Goal: Navigation & Orientation: Understand site structure

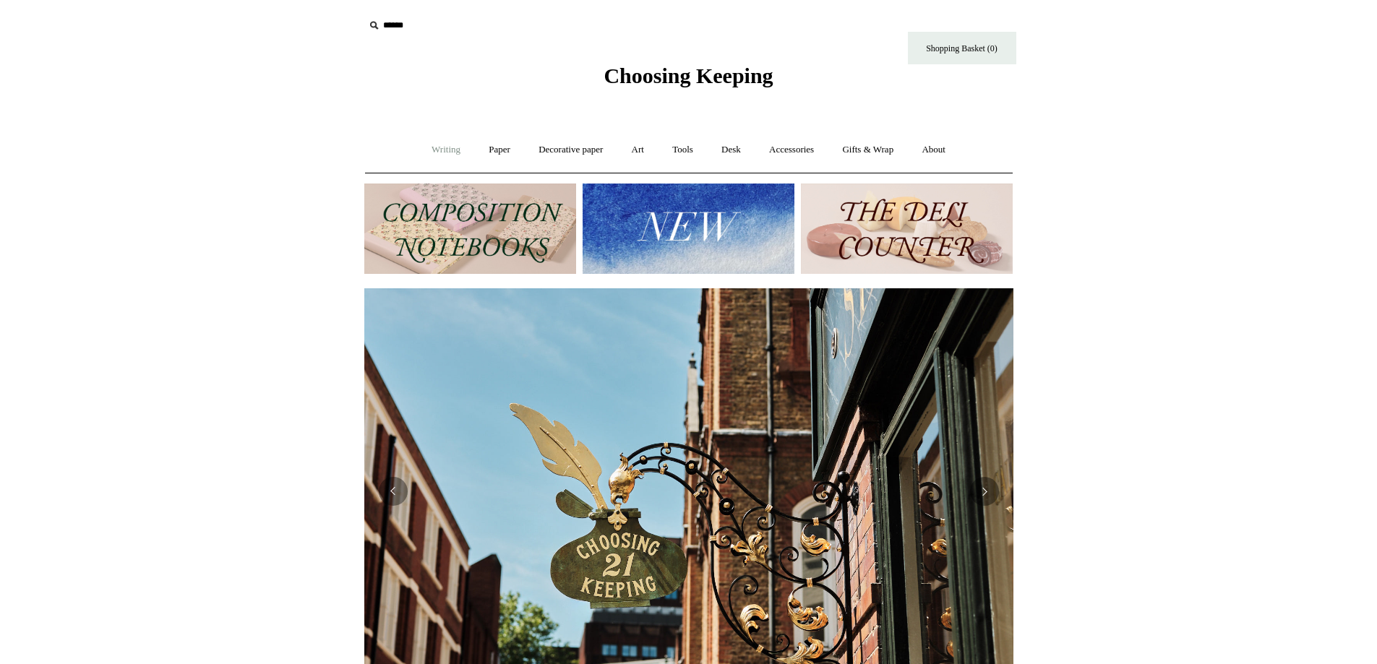
click at [433, 150] on link "Writing +" at bounding box center [445, 150] width 55 height 38
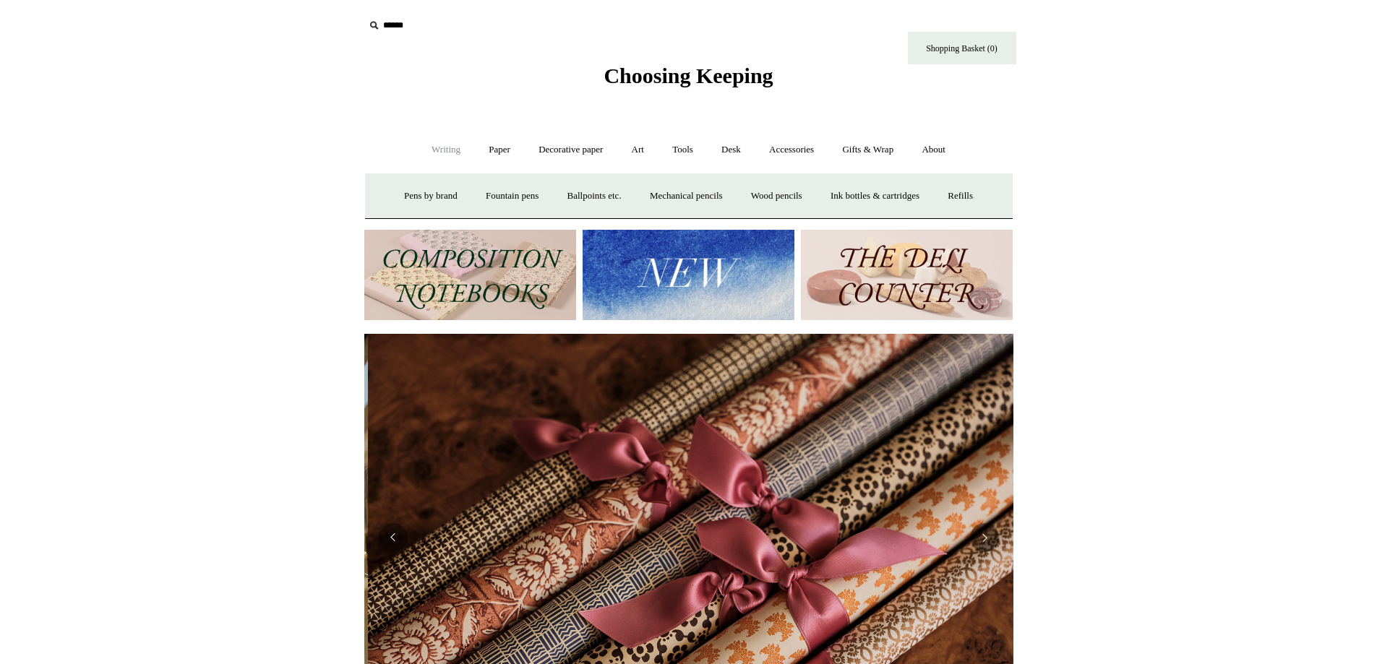
scroll to position [0, 1298]
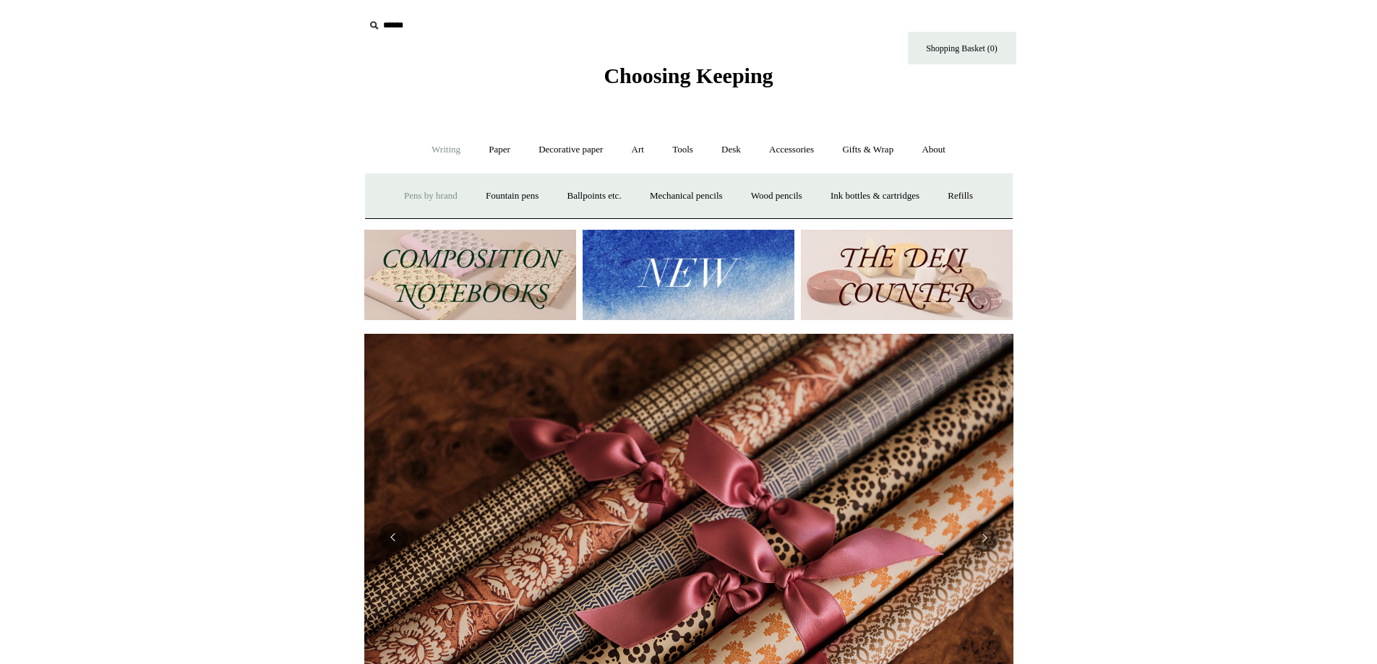
click at [417, 199] on link "Pens by brand +" at bounding box center [431, 196] width 80 height 38
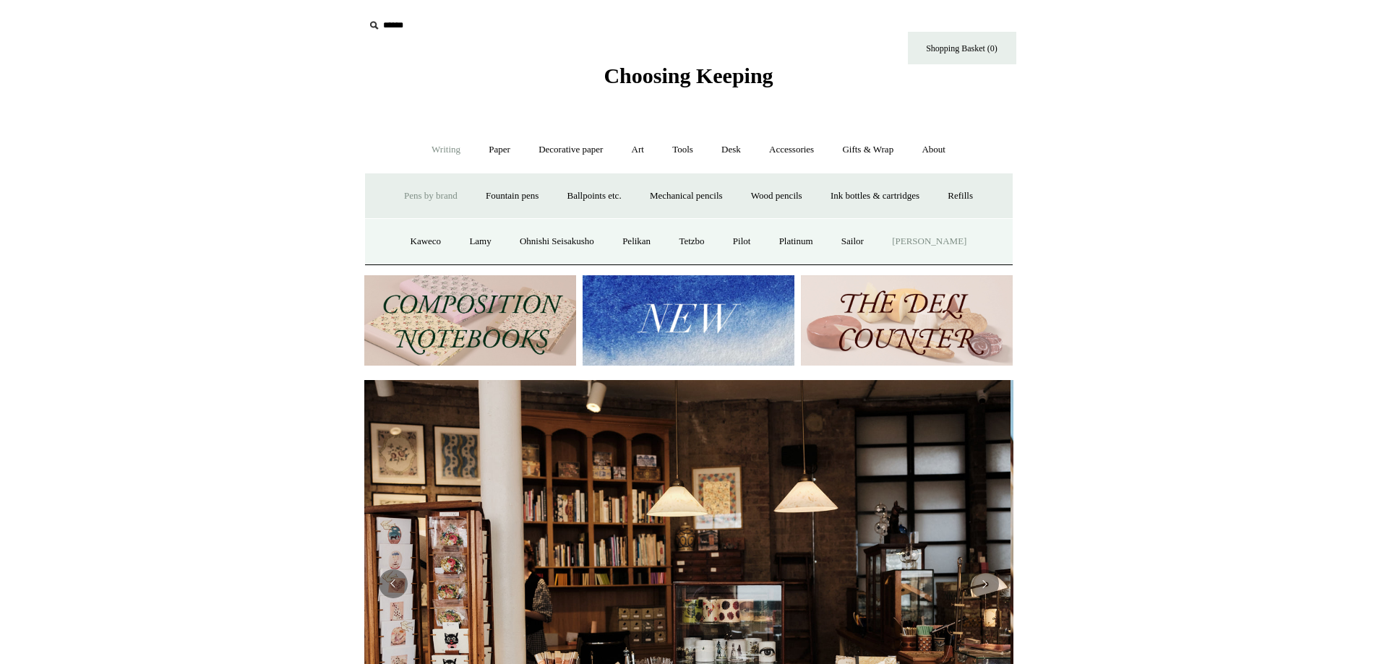
scroll to position [0, 0]
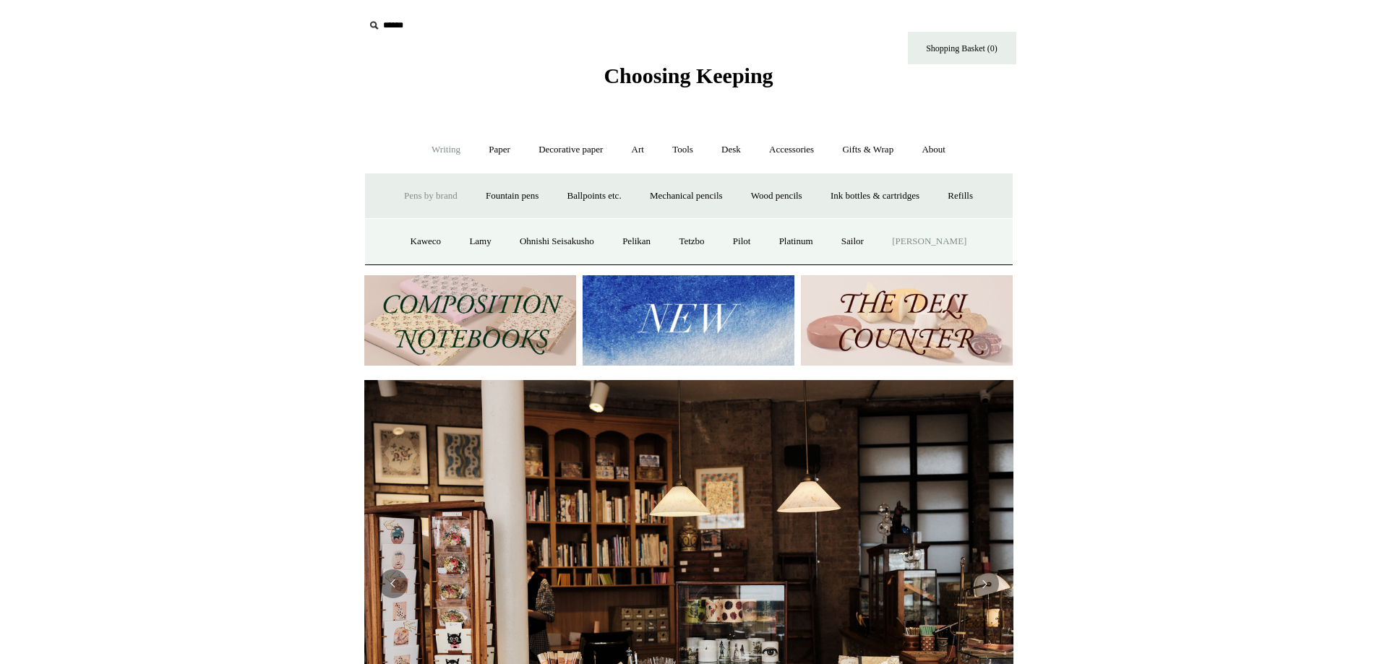
click at [962, 246] on link "[PERSON_NAME]" at bounding box center [929, 242] width 100 height 38
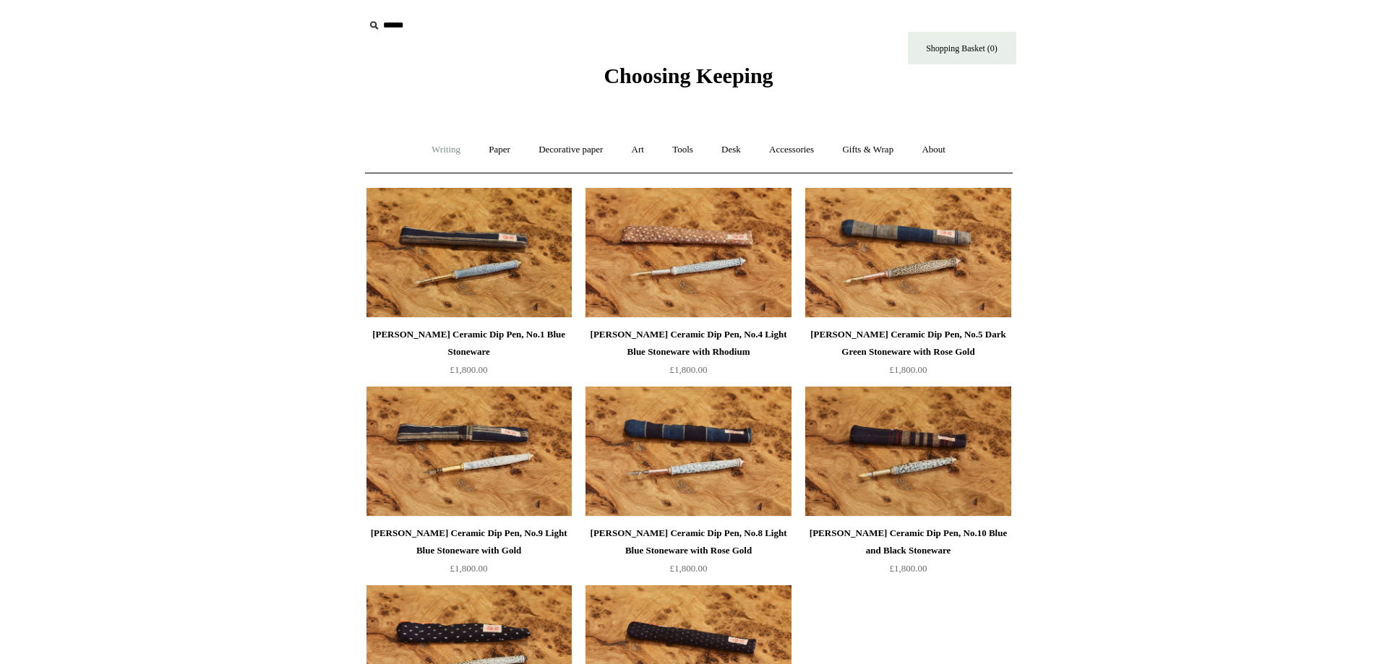
click at [429, 155] on link "Writing +" at bounding box center [445, 150] width 55 height 38
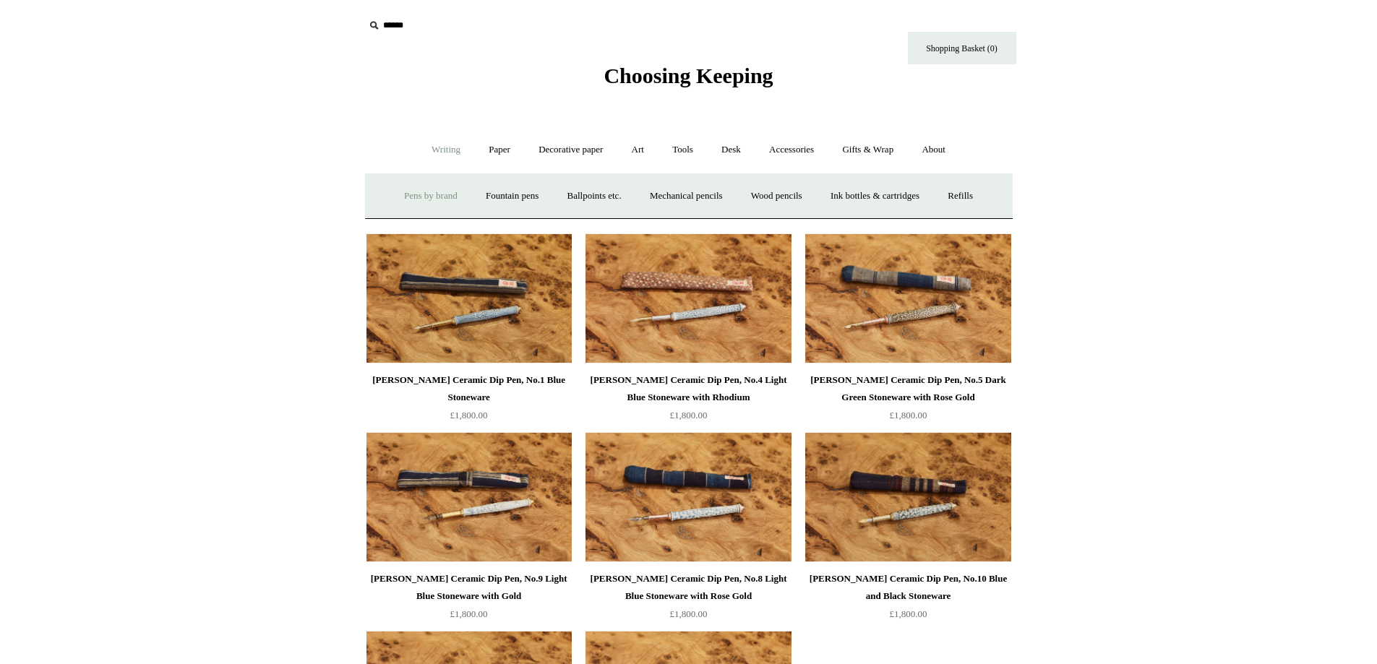
click at [413, 205] on link "Pens by brand +" at bounding box center [431, 196] width 80 height 38
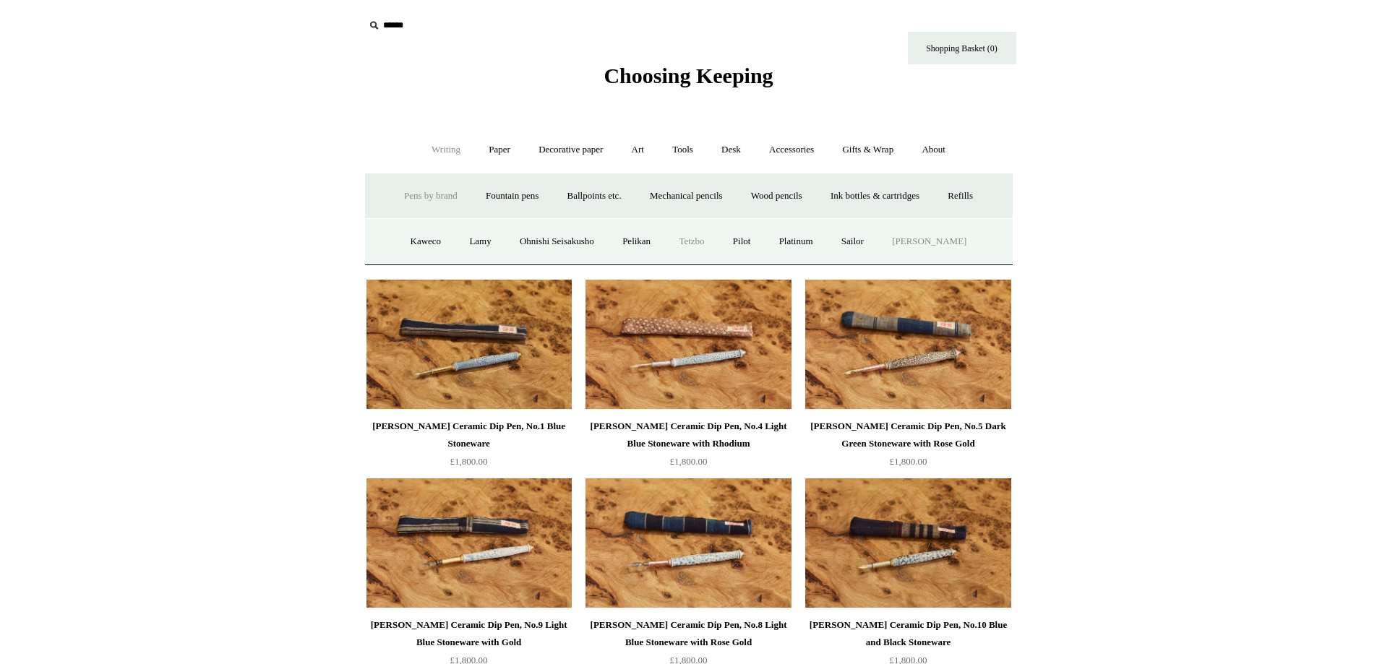
click at [690, 241] on link "Tetzbo" at bounding box center [691, 242] width 51 height 38
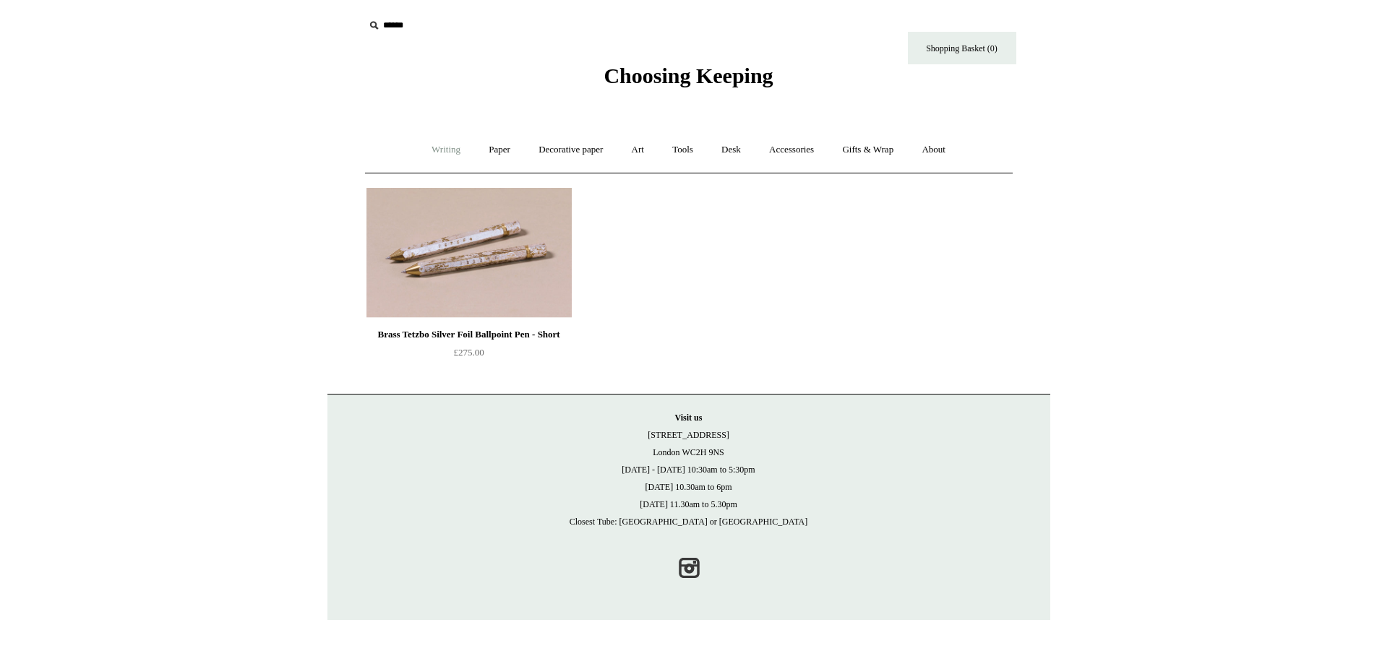
click at [431, 148] on link "Writing +" at bounding box center [445, 150] width 55 height 38
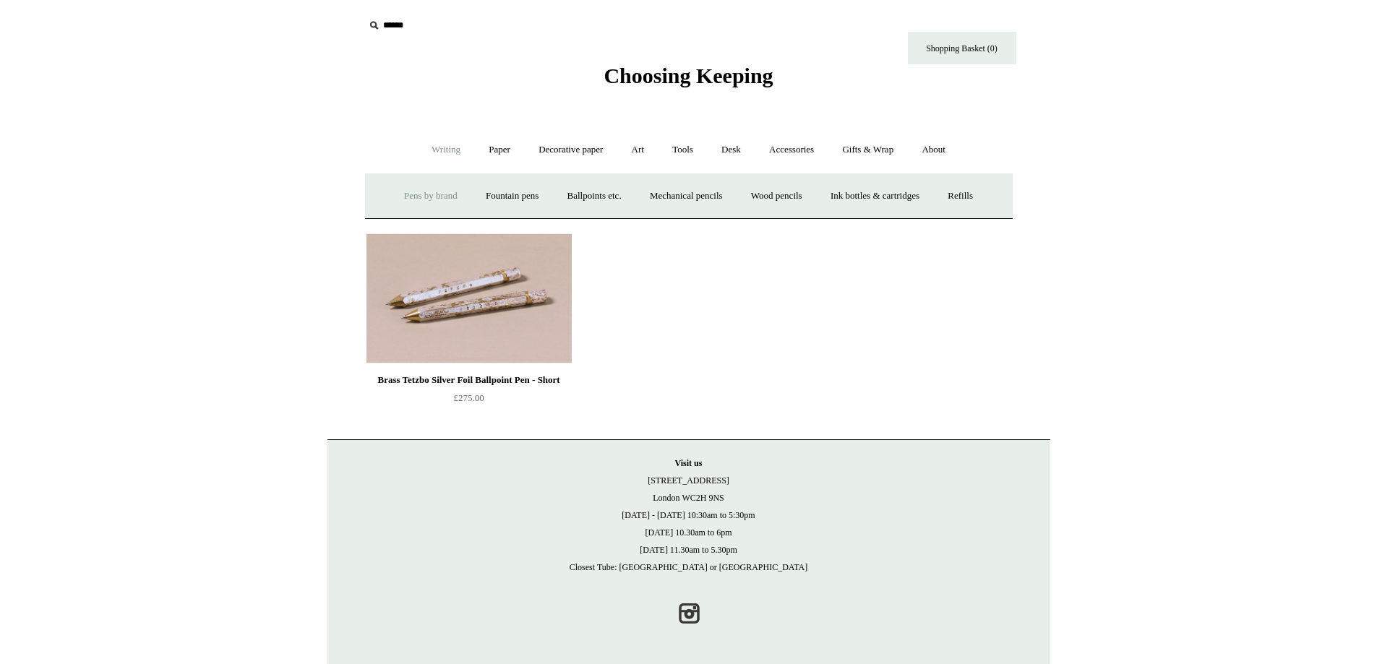
click at [426, 189] on link "Pens by brand +" at bounding box center [431, 196] width 80 height 38
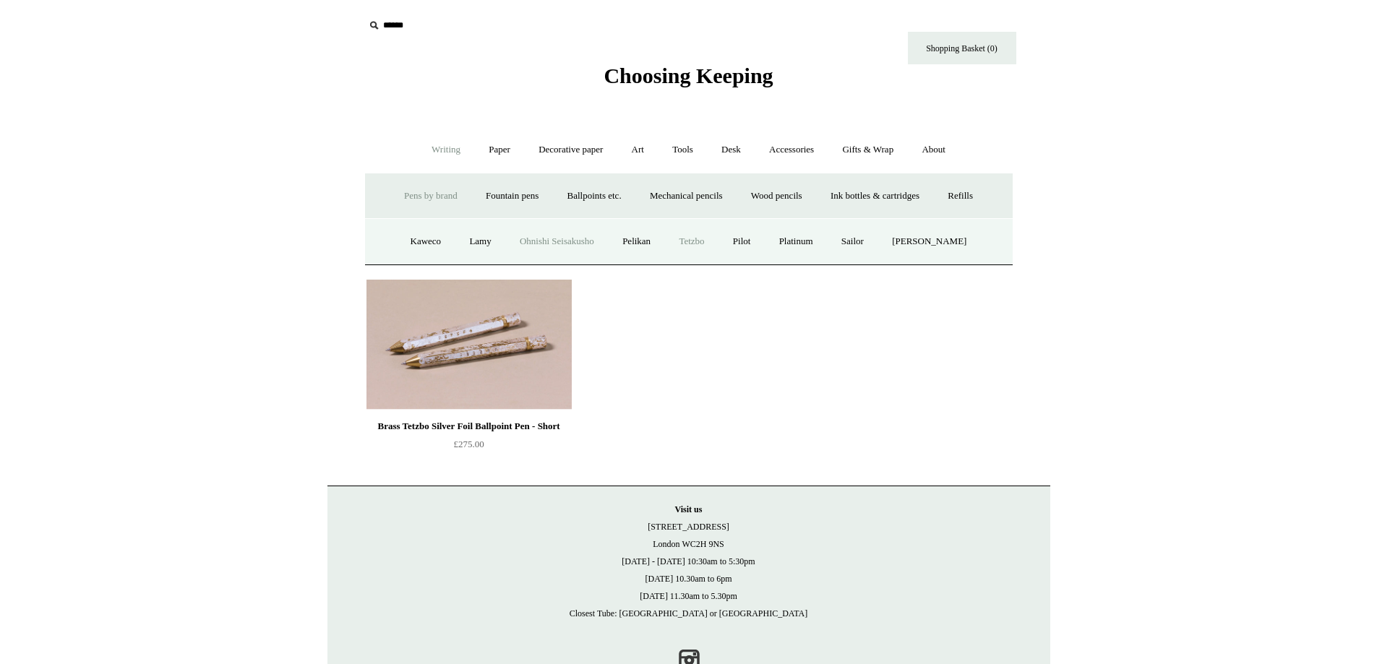
click at [572, 241] on link "Ohnishi Seisakusho" at bounding box center [557, 242] width 100 height 38
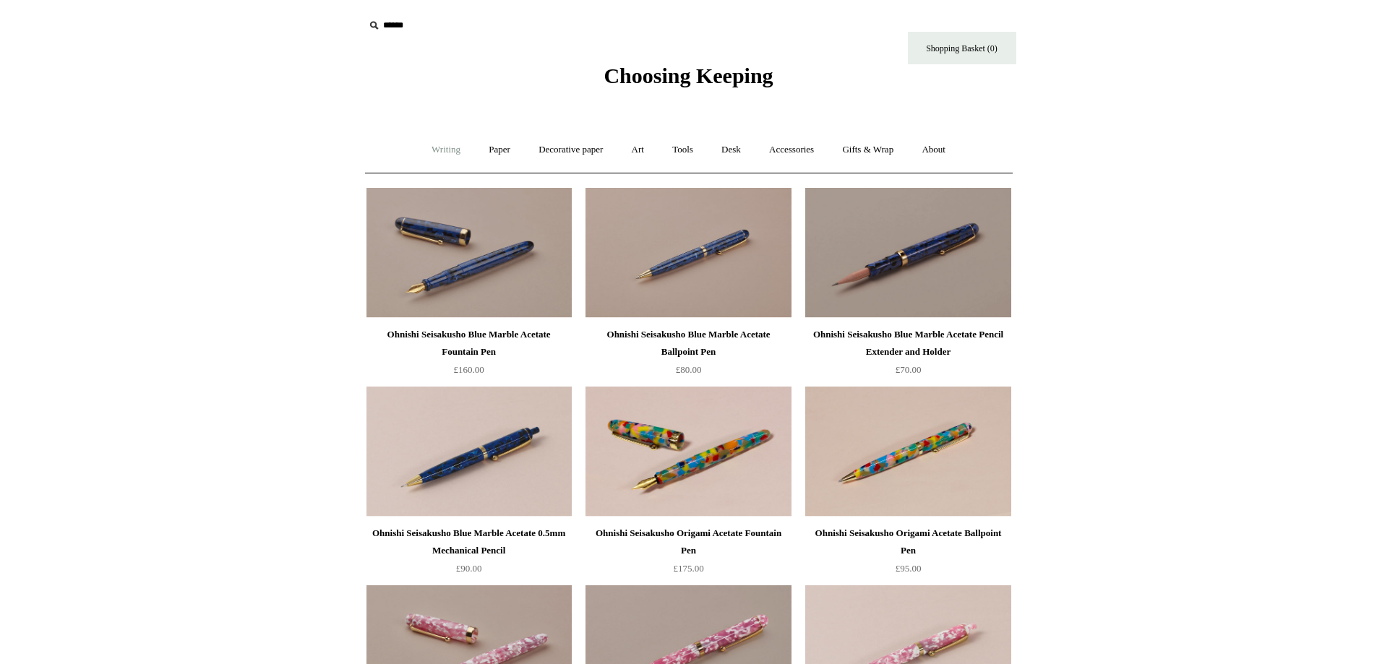
click at [427, 142] on link "Writing +" at bounding box center [445, 150] width 55 height 38
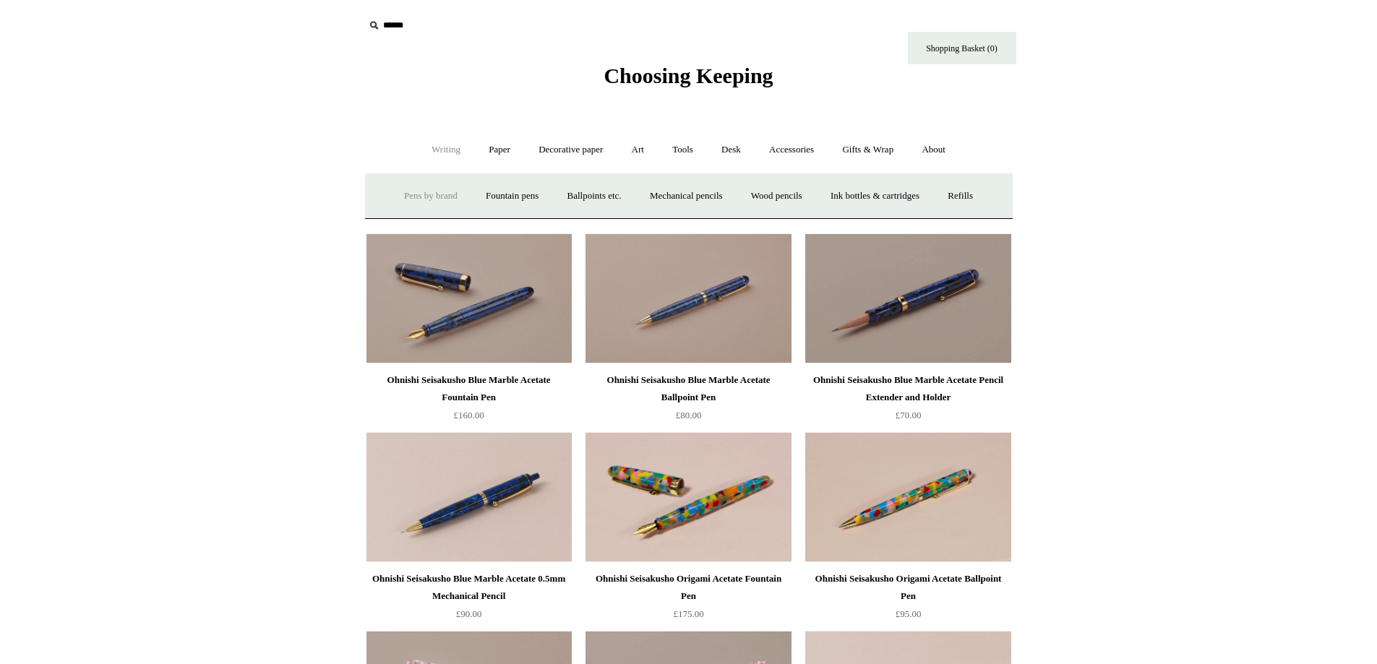
click at [426, 199] on link "Pens by brand +" at bounding box center [431, 196] width 80 height 38
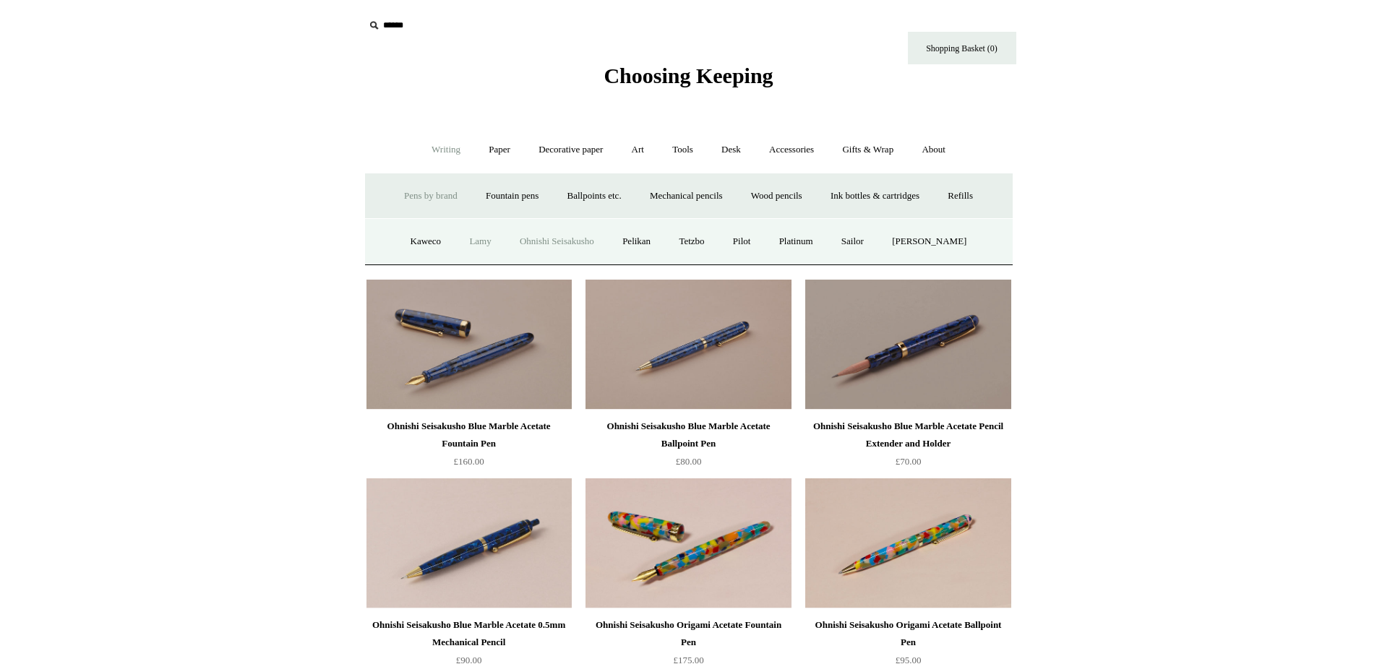
click at [476, 246] on link "Lamy" at bounding box center [480, 242] width 48 height 38
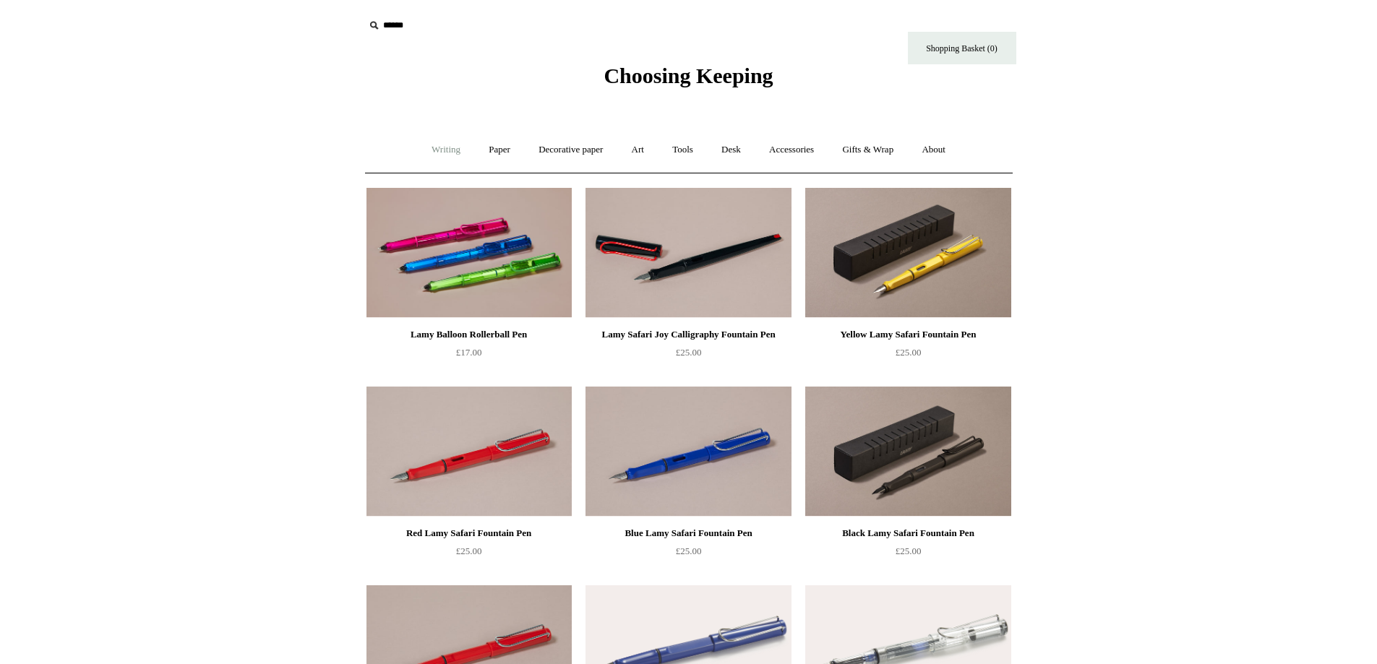
click at [442, 147] on link "Writing +" at bounding box center [445, 150] width 55 height 38
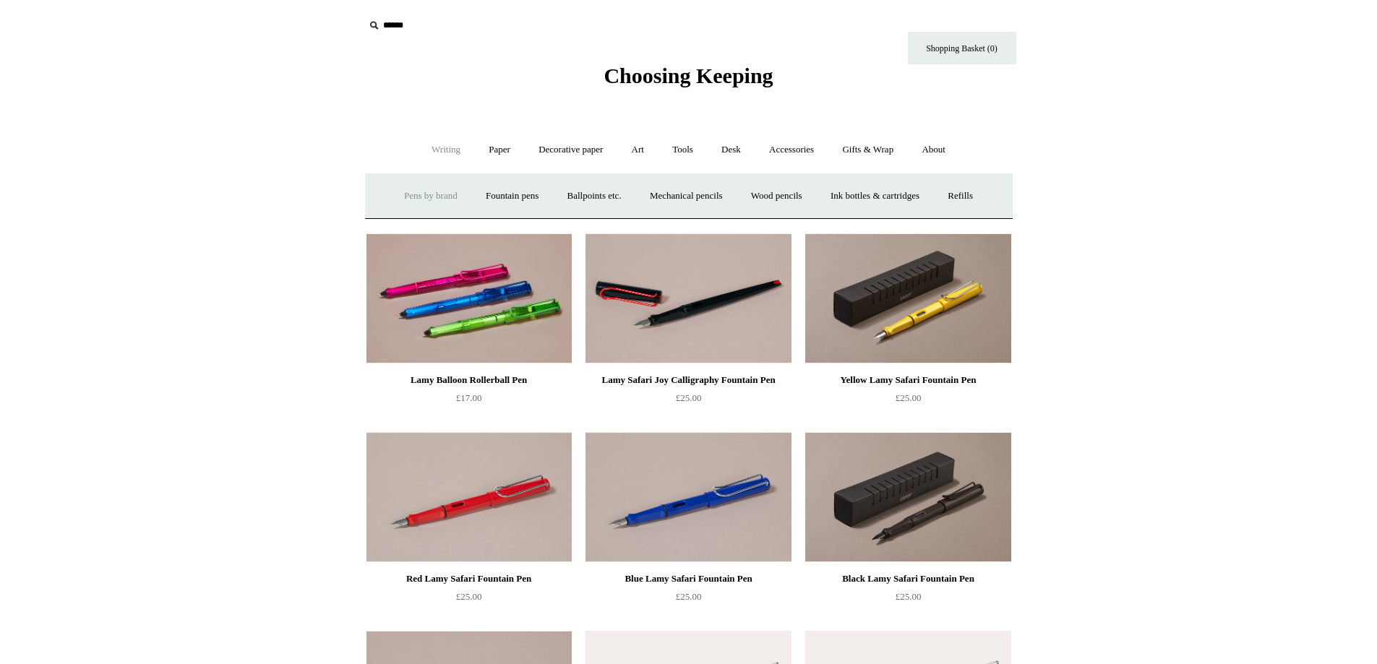
click at [431, 205] on link "Pens by brand +" at bounding box center [431, 196] width 80 height 38
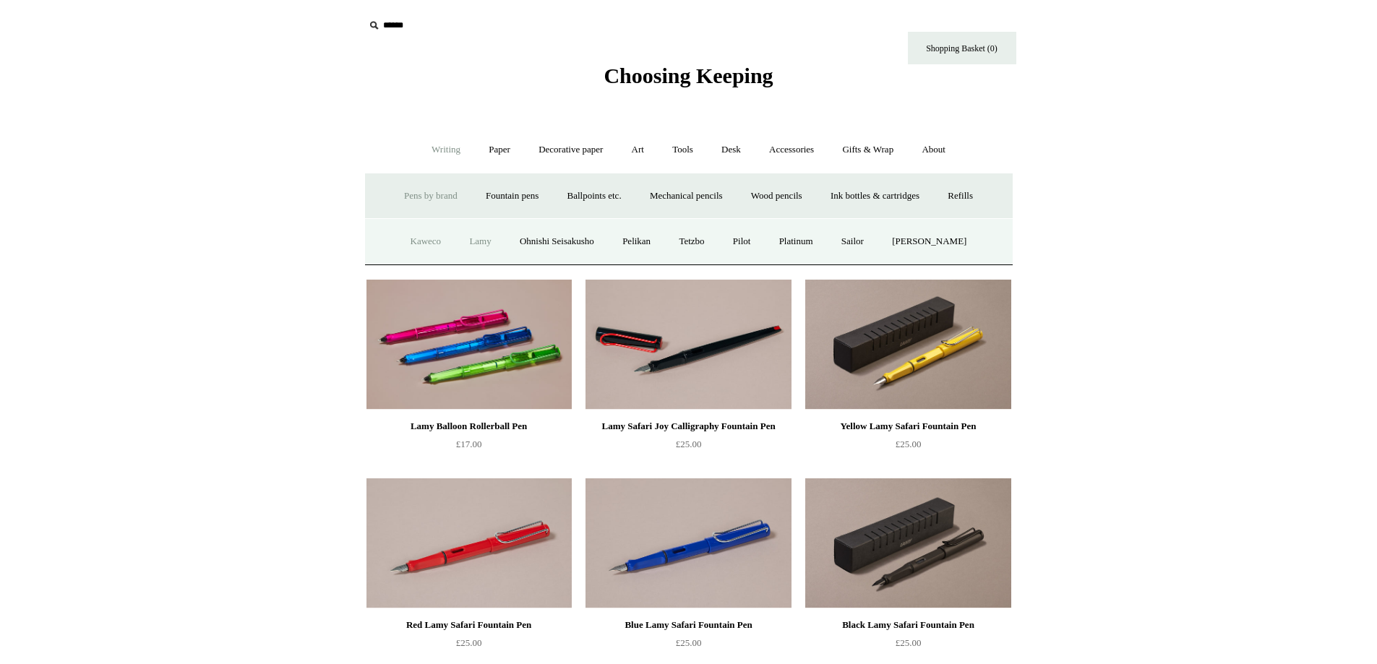
click at [423, 243] on link "Kaweco" at bounding box center [426, 242] width 57 height 38
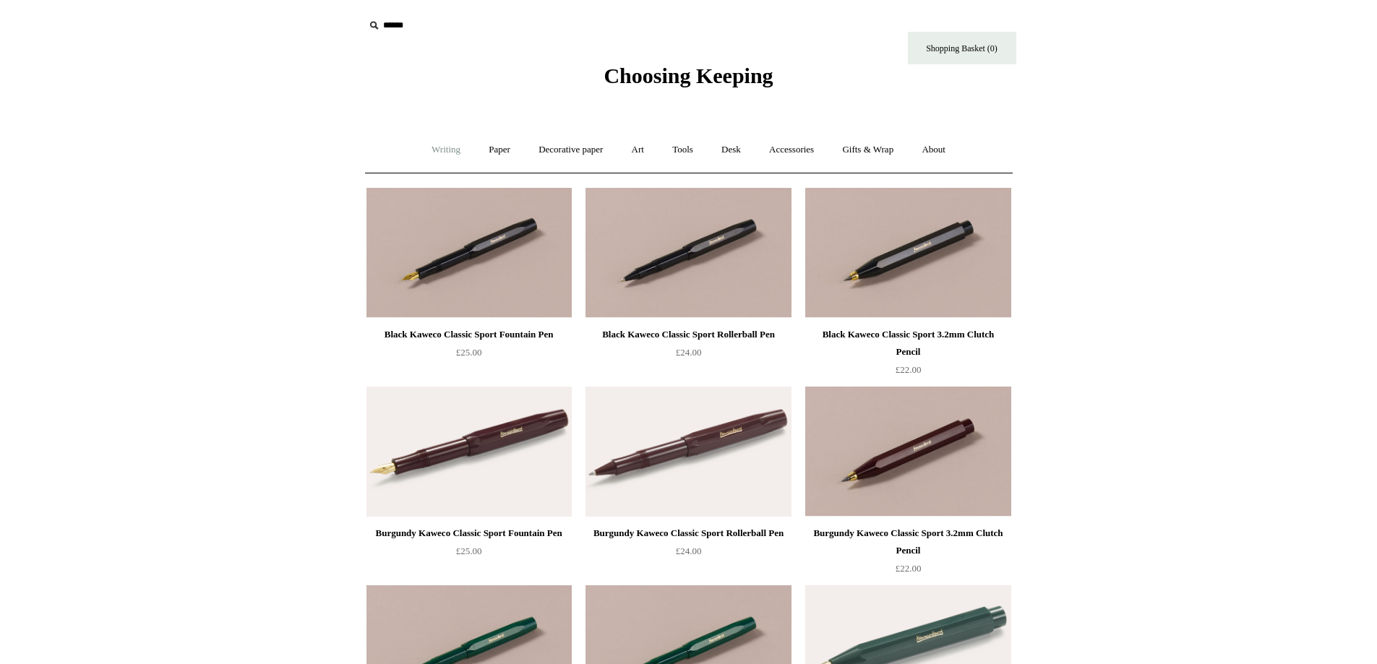
click at [441, 155] on link "Writing +" at bounding box center [445, 150] width 55 height 38
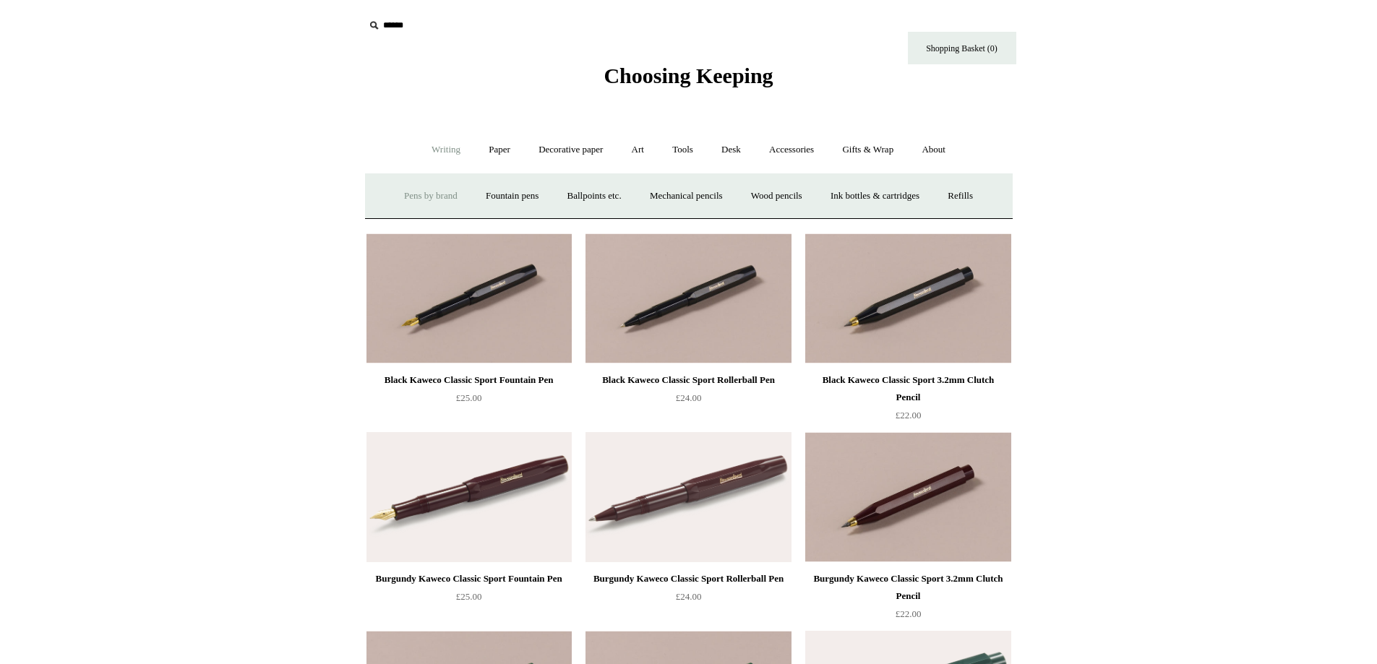
click at [424, 207] on link "Pens by brand +" at bounding box center [431, 196] width 80 height 38
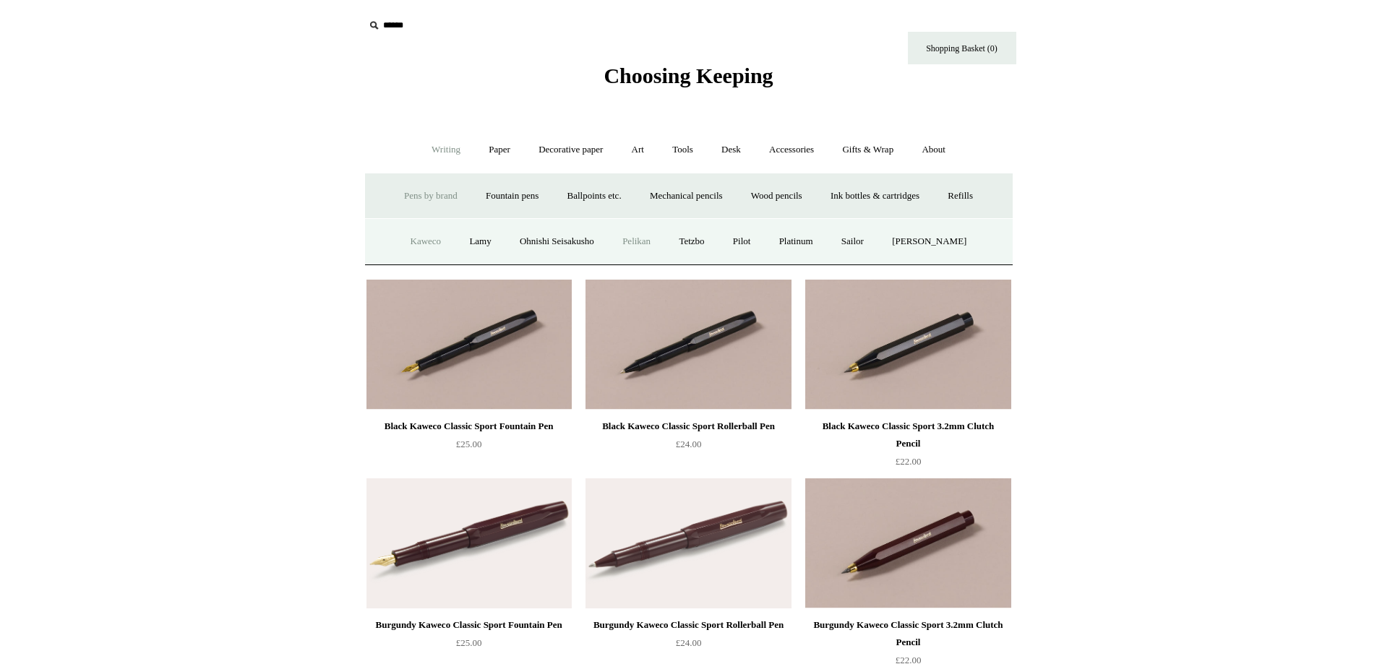
click at [647, 244] on link "Pelikan" at bounding box center [636, 242] width 54 height 38
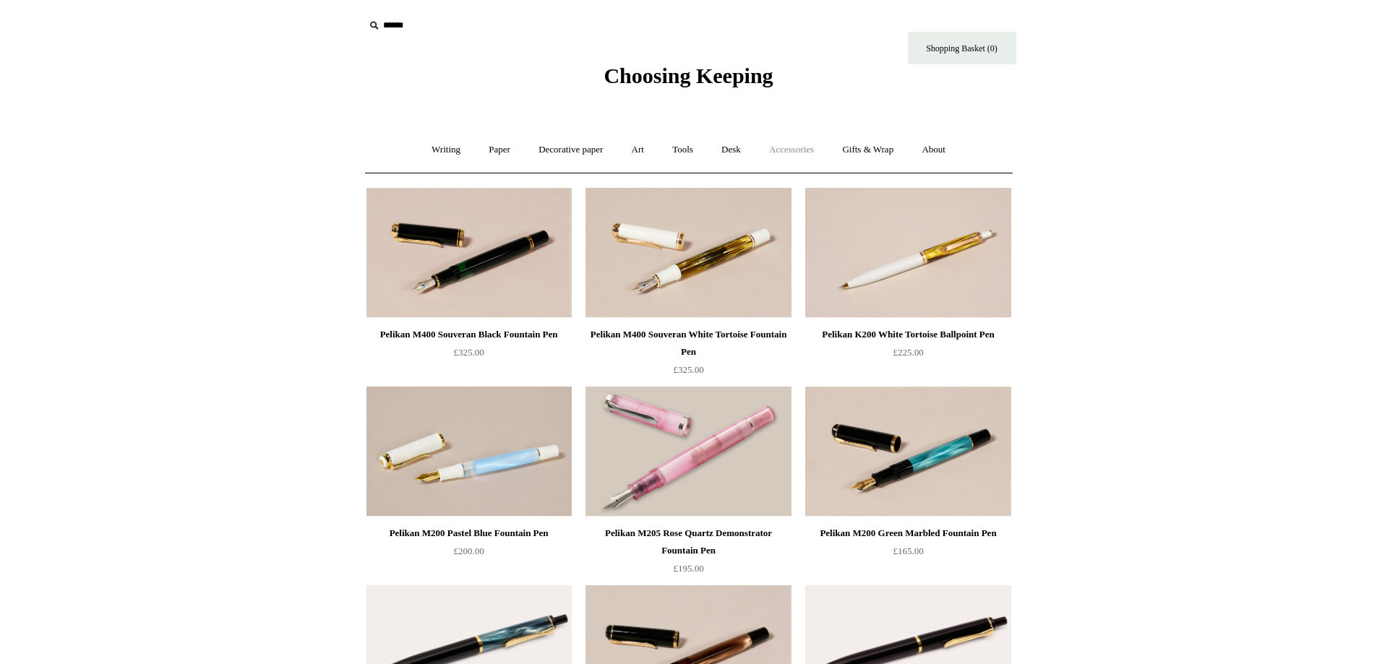
click at [781, 152] on link "Accessories +" at bounding box center [791, 150] width 71 height 38
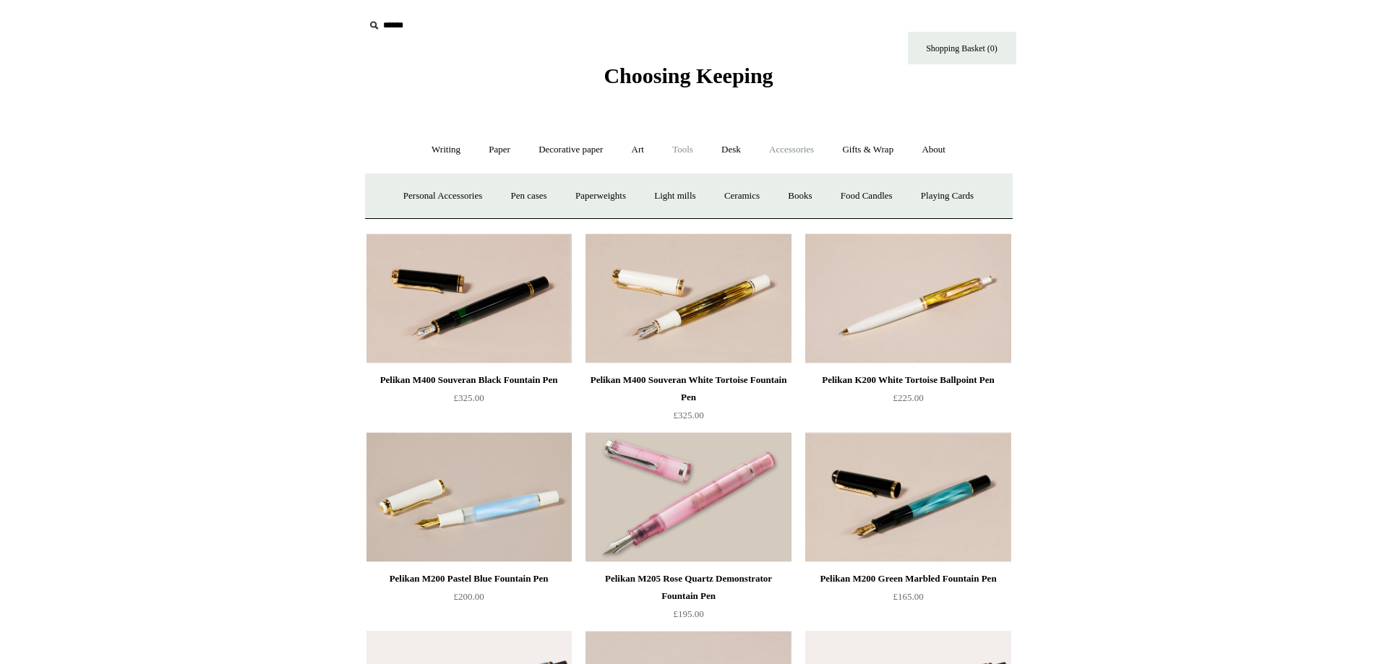
click at [679, 146] on link "Tools +" at bounding box center [682, 150] width 47 height 38
click at [570, 155] on link "Decorative paper +" at bounding box center [570, 150] width 90 height 38
click at [461, 190] on link "All" at bounding box center [469, 196] width 38 height 38
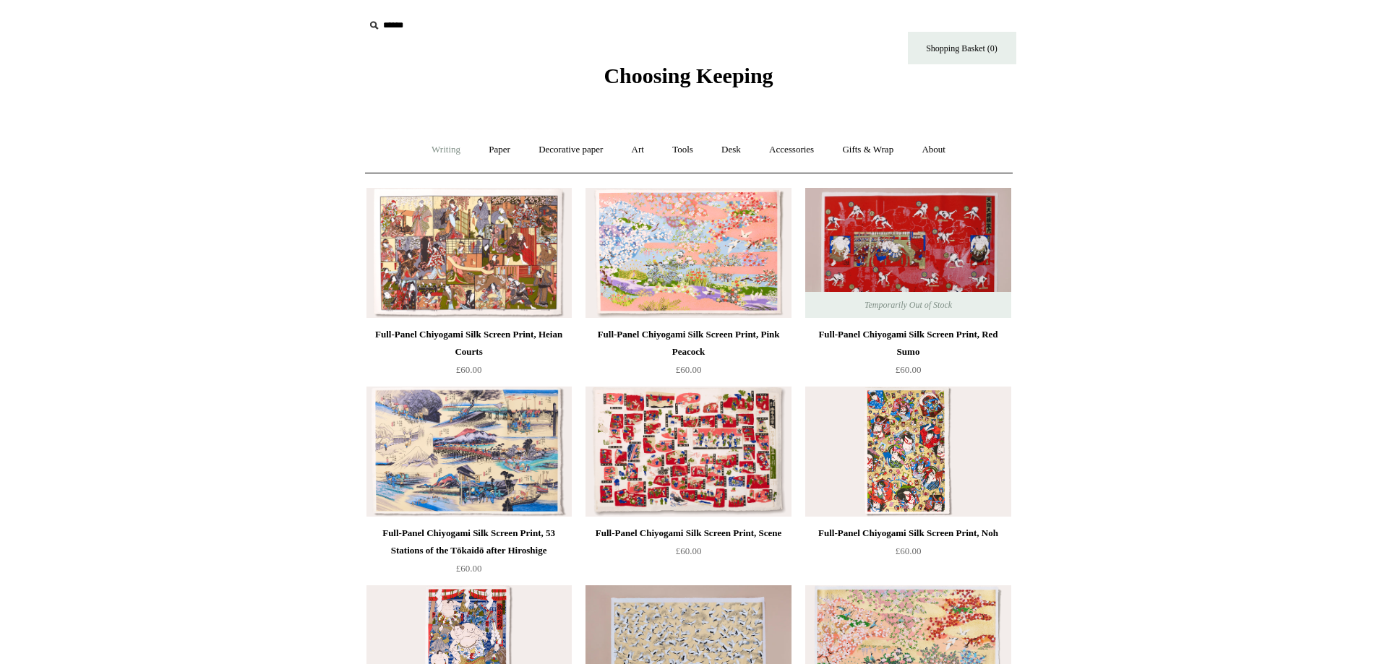
click at [458, 150] on link "Writing +" at bounding box center [445, 150] width 55 height 38
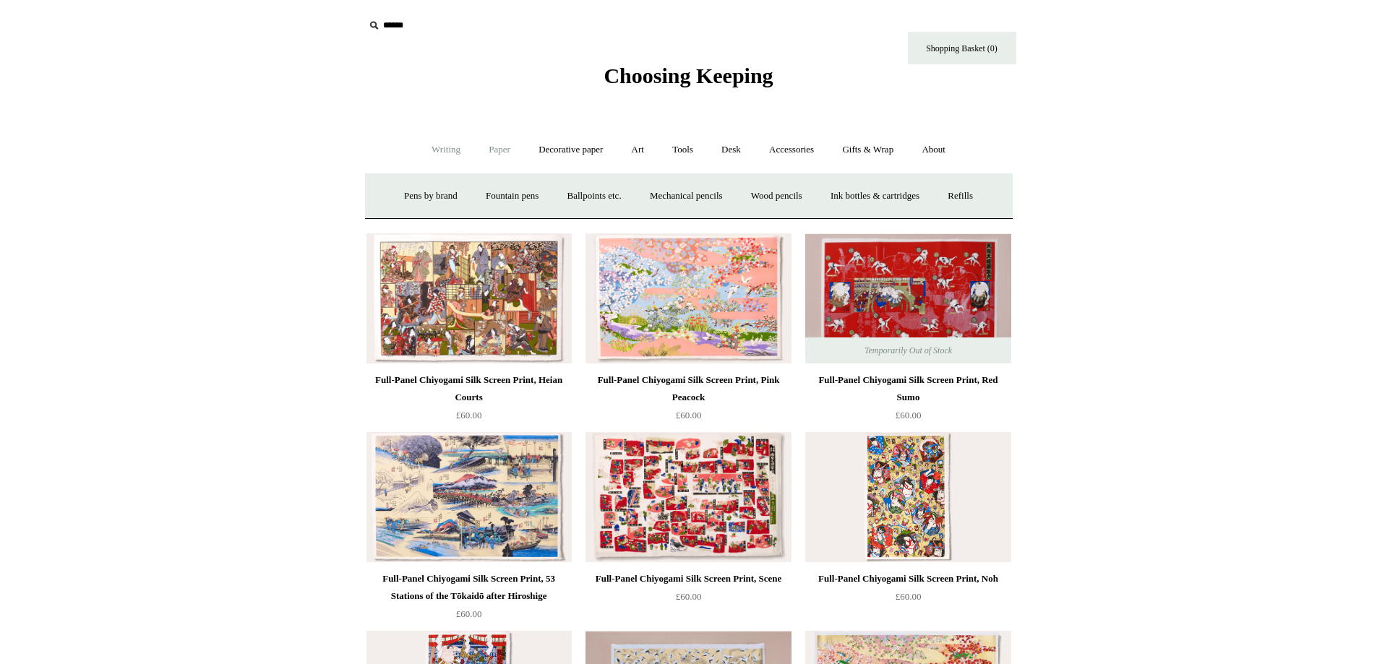
click at [482, 150] on link "Paper +" at bounding box center [500, 150] width 48 height 38
click at [476, 201] on link "Notebooks +" at bounding box center [486, 196] width 66 height 38
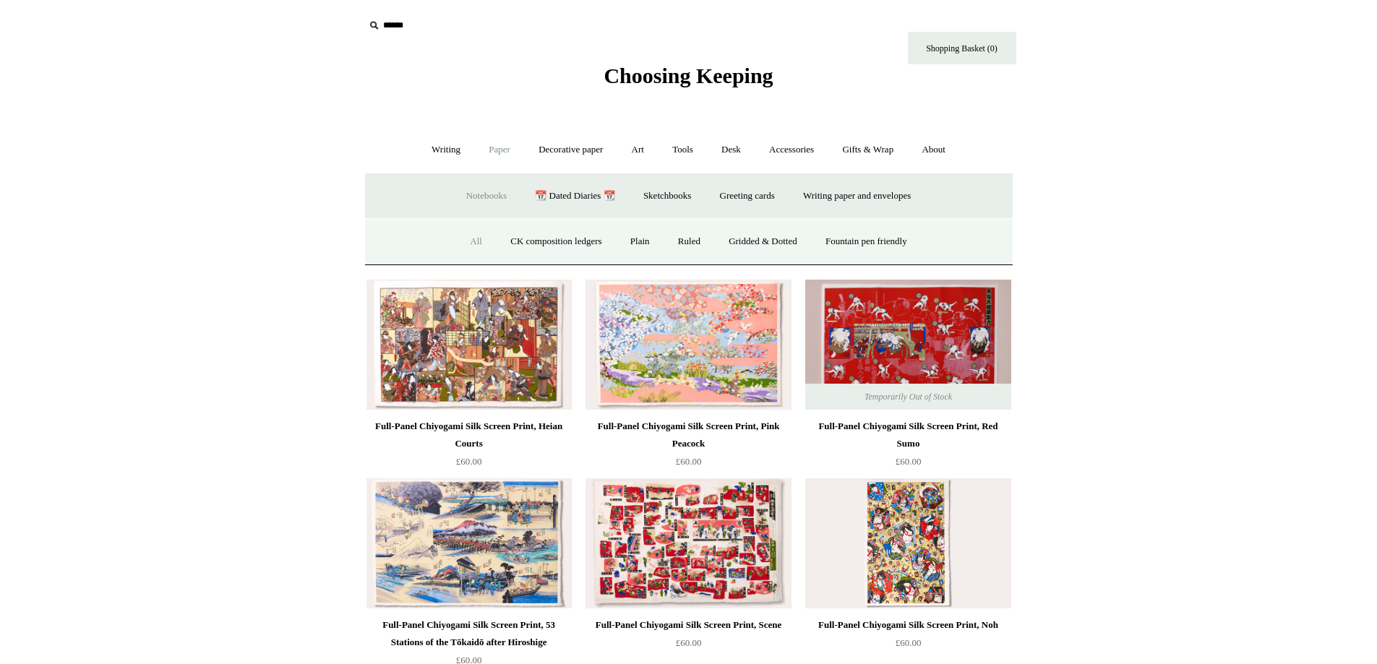
click at [457, 244] on link "All" at bounding box center [476, 242] width 38 height 38
click at [947, 149] on link "About +" at bounding box center [933, 150] width 50 height 38
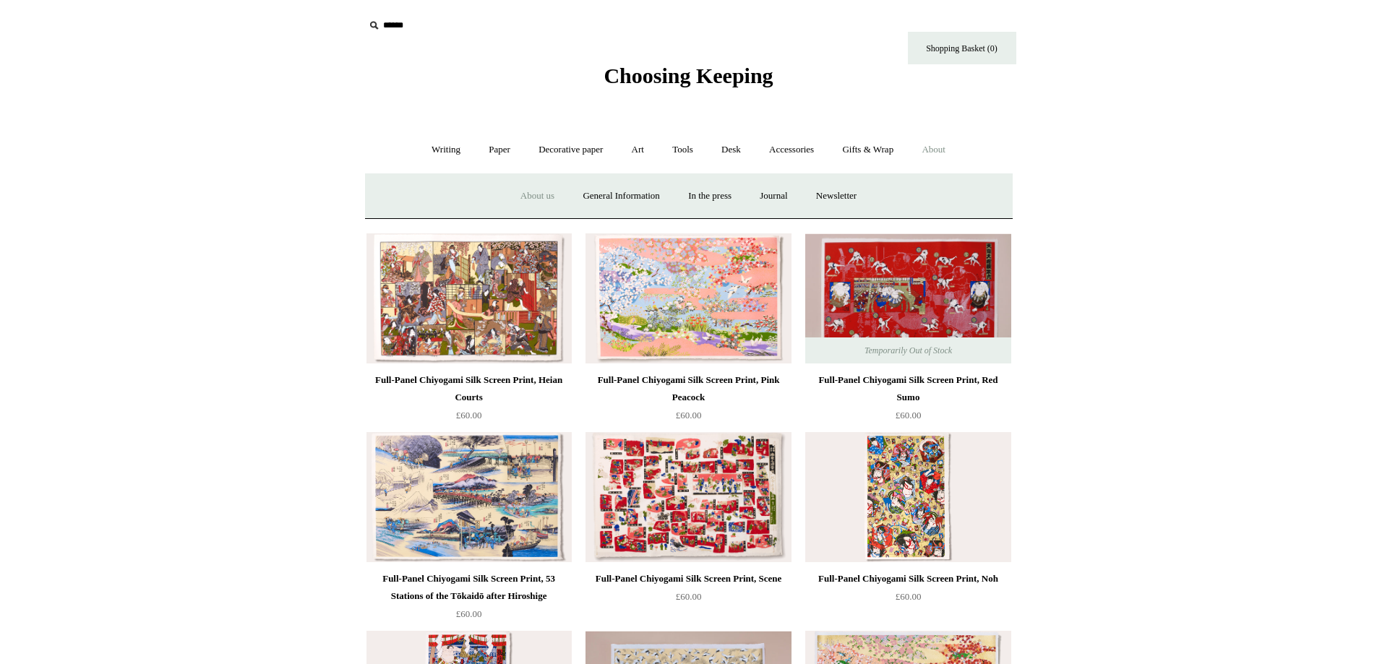
click at [533, 198] on link "About us" at bounding box center [537, 196] width 60 height 38
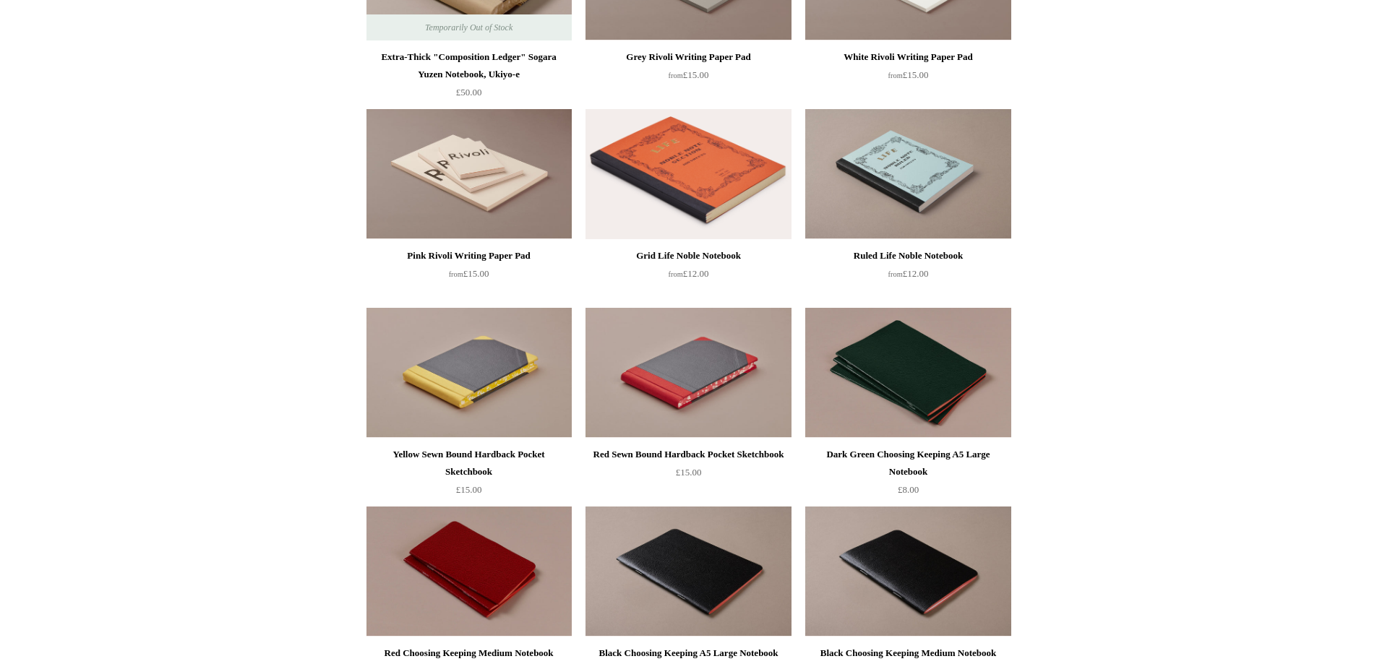
scroll to position [2674, 0]
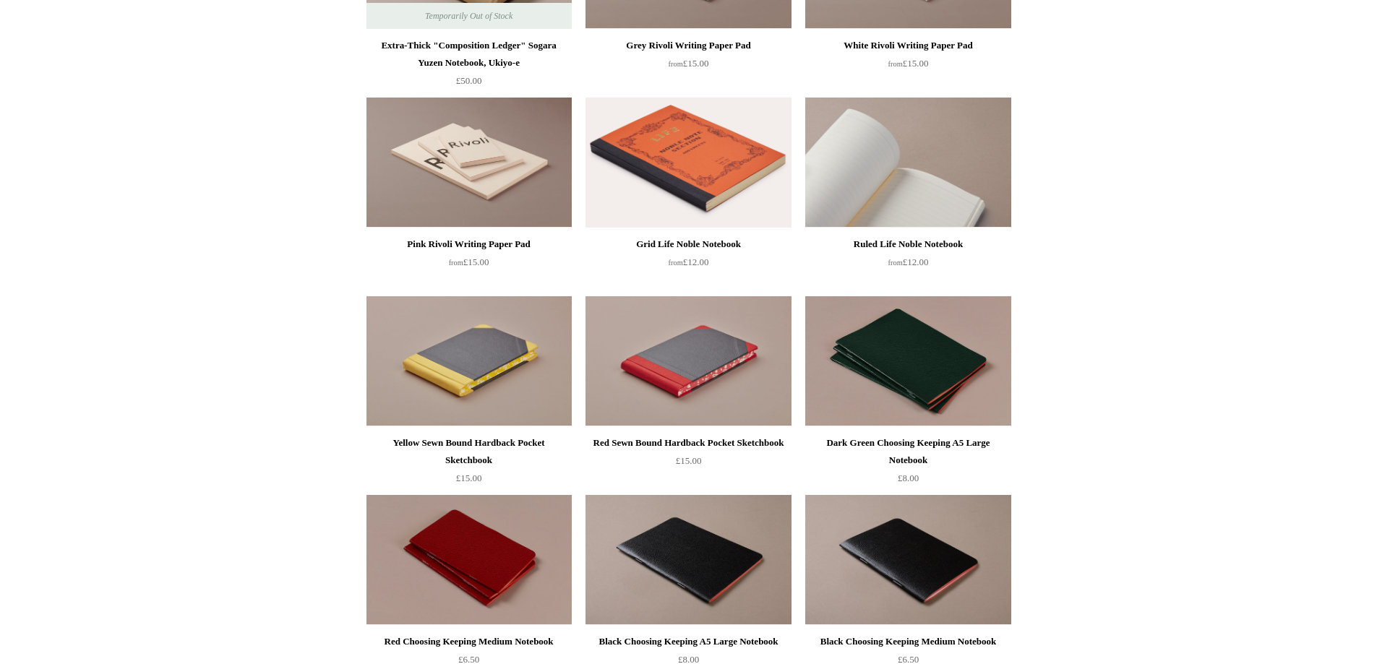
click at [922, 181] on img at bounding box center [907, 163] width 205 height 130
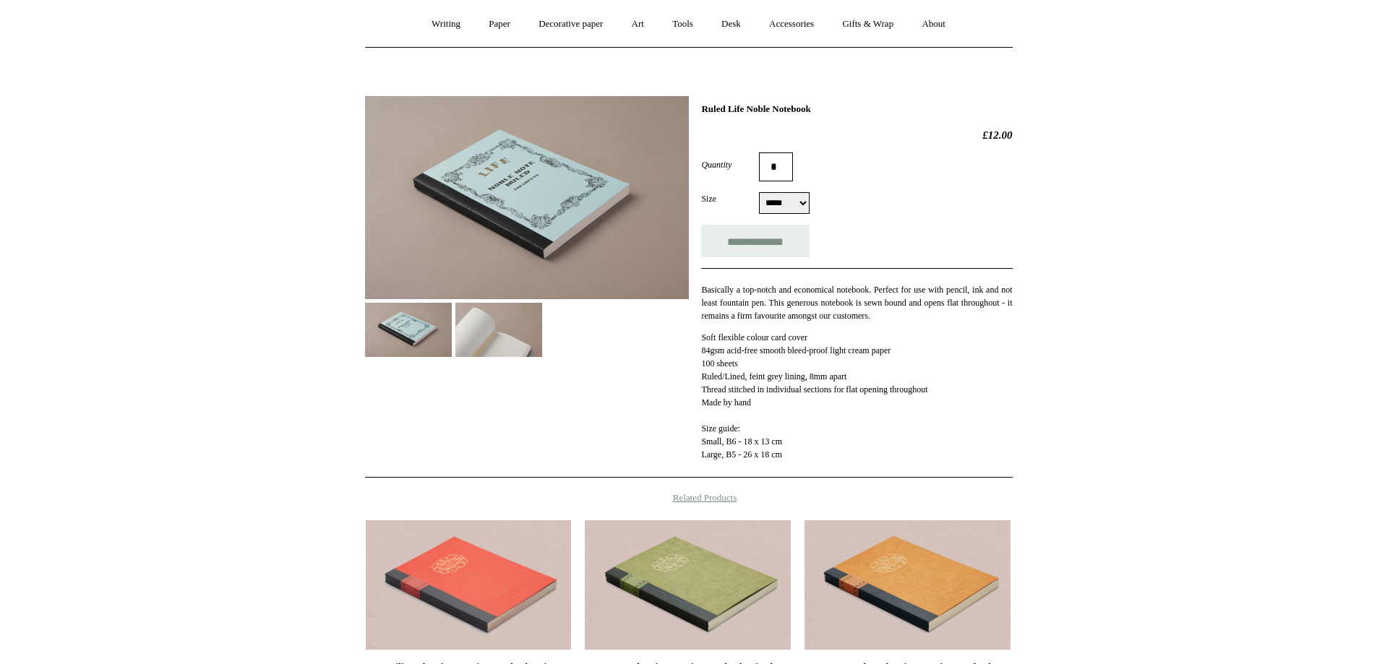
scroll to position [145, 0]
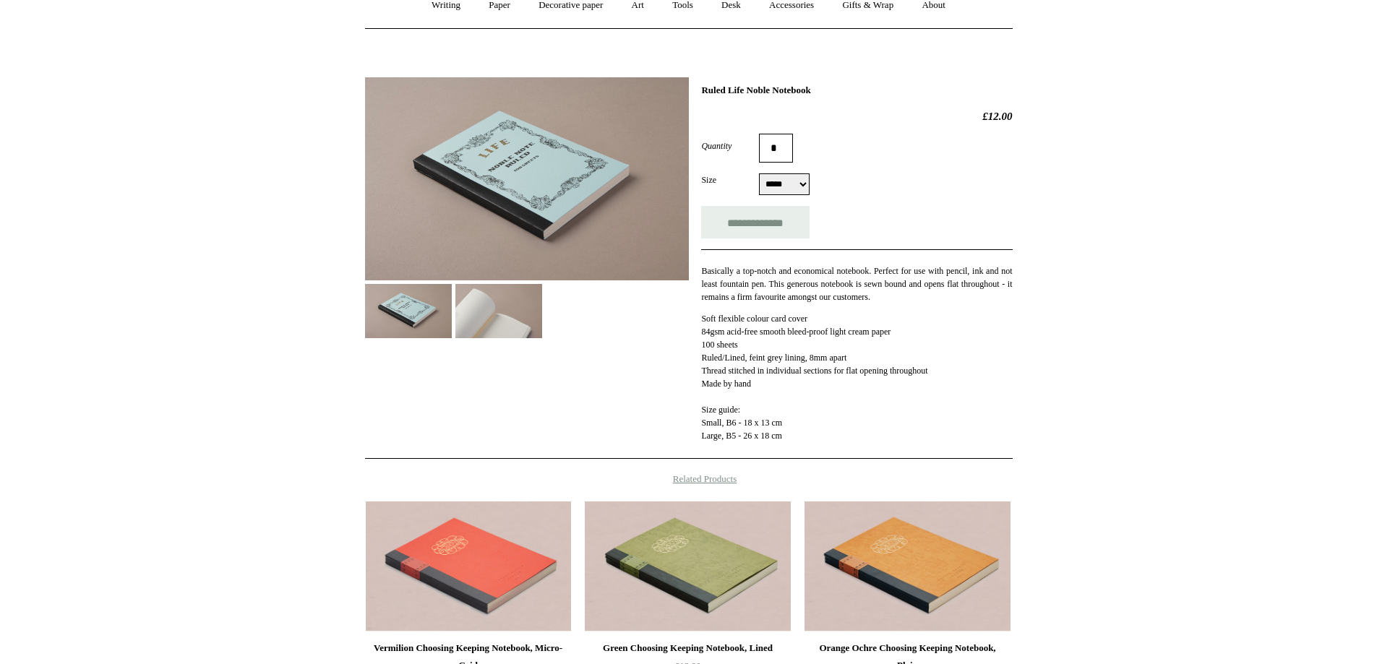
click at [517, 214] on img at bounding box center [527, 178] width 324 height 203
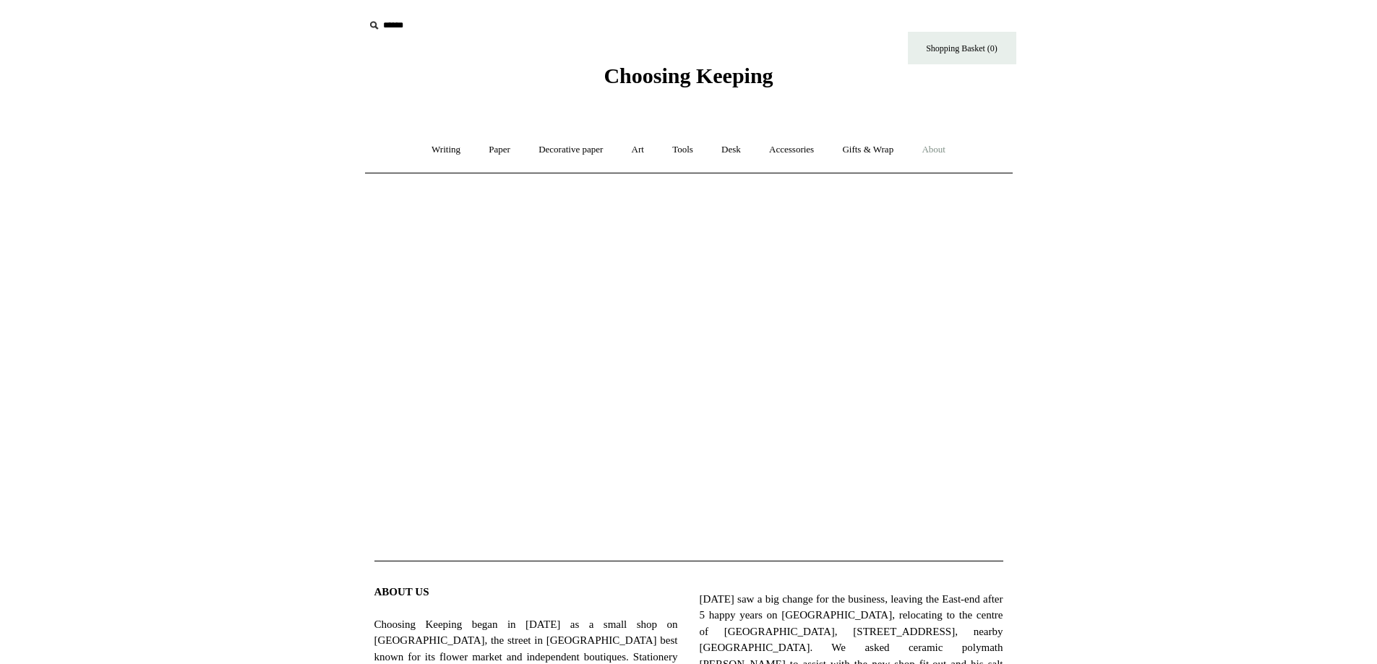
click at [947, 152] on link "About +" at bounding box center [933, 150] width 50 height 38
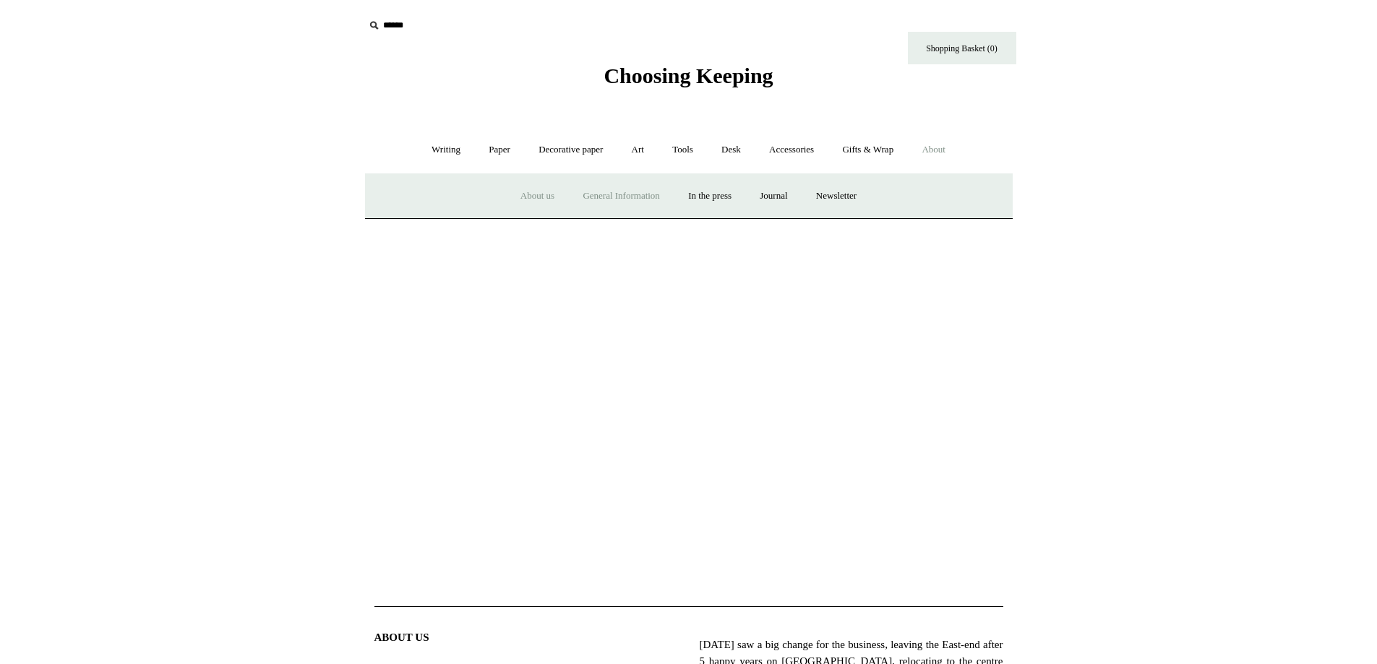
click at [593, 204] on link "General Information" at bounding box center [621, 196] width 103 height 38
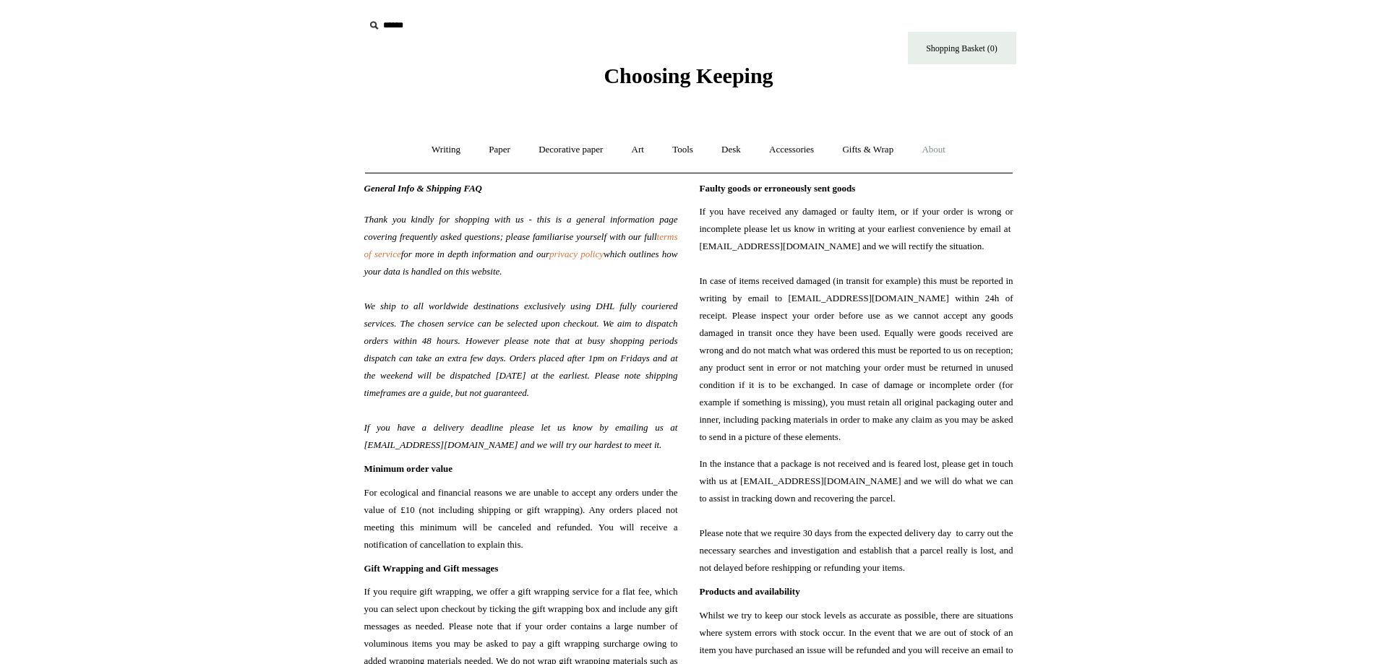
click at [946, 148] on link "About +" at bounding box center [933, 150] width 50 height 38
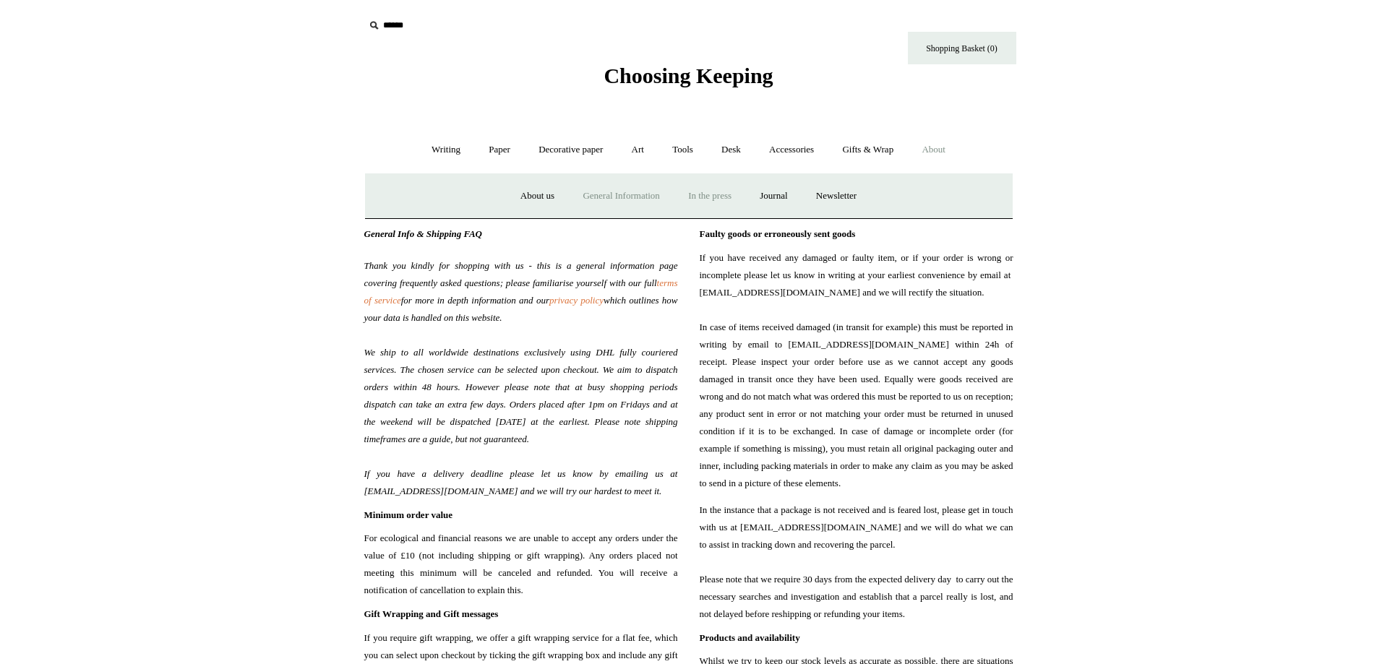
click at [705, 192] on link "In the press" at bounding box center [709, 196] width 69 height 38
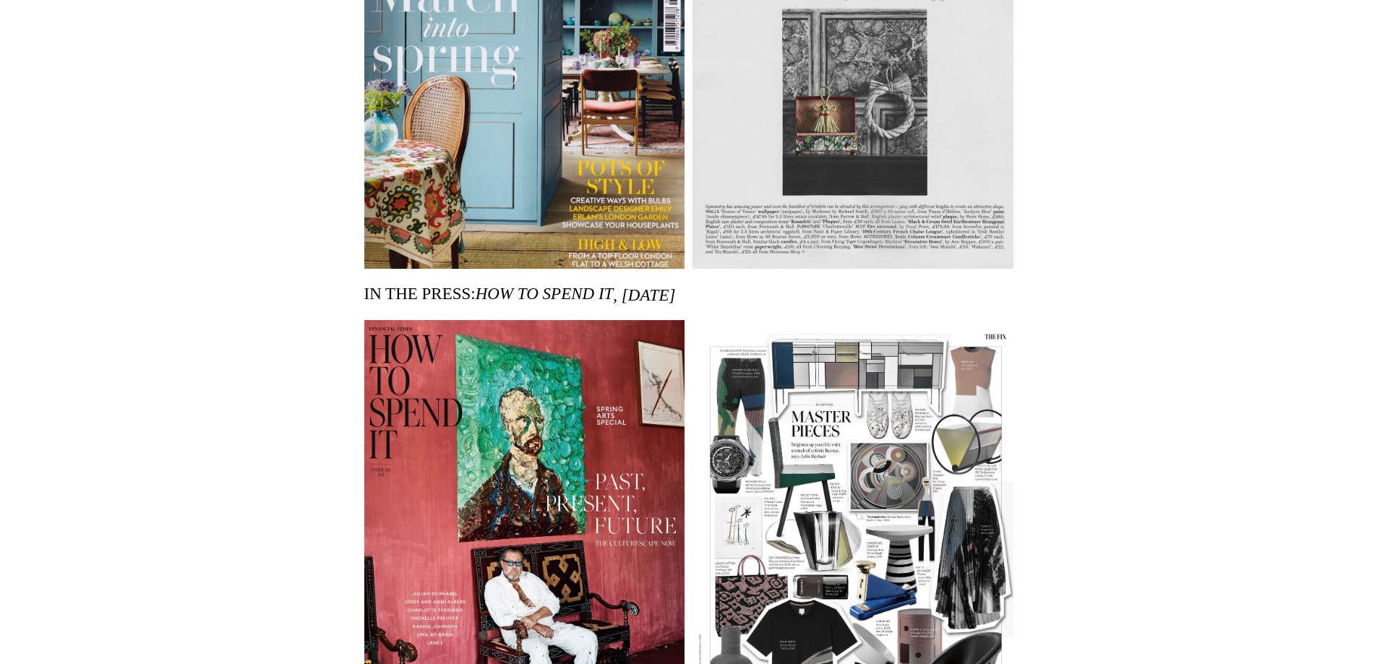
scroll to position [2240, 0]
